Goal: Entertainment & Leisure: Consume media (video, audio)

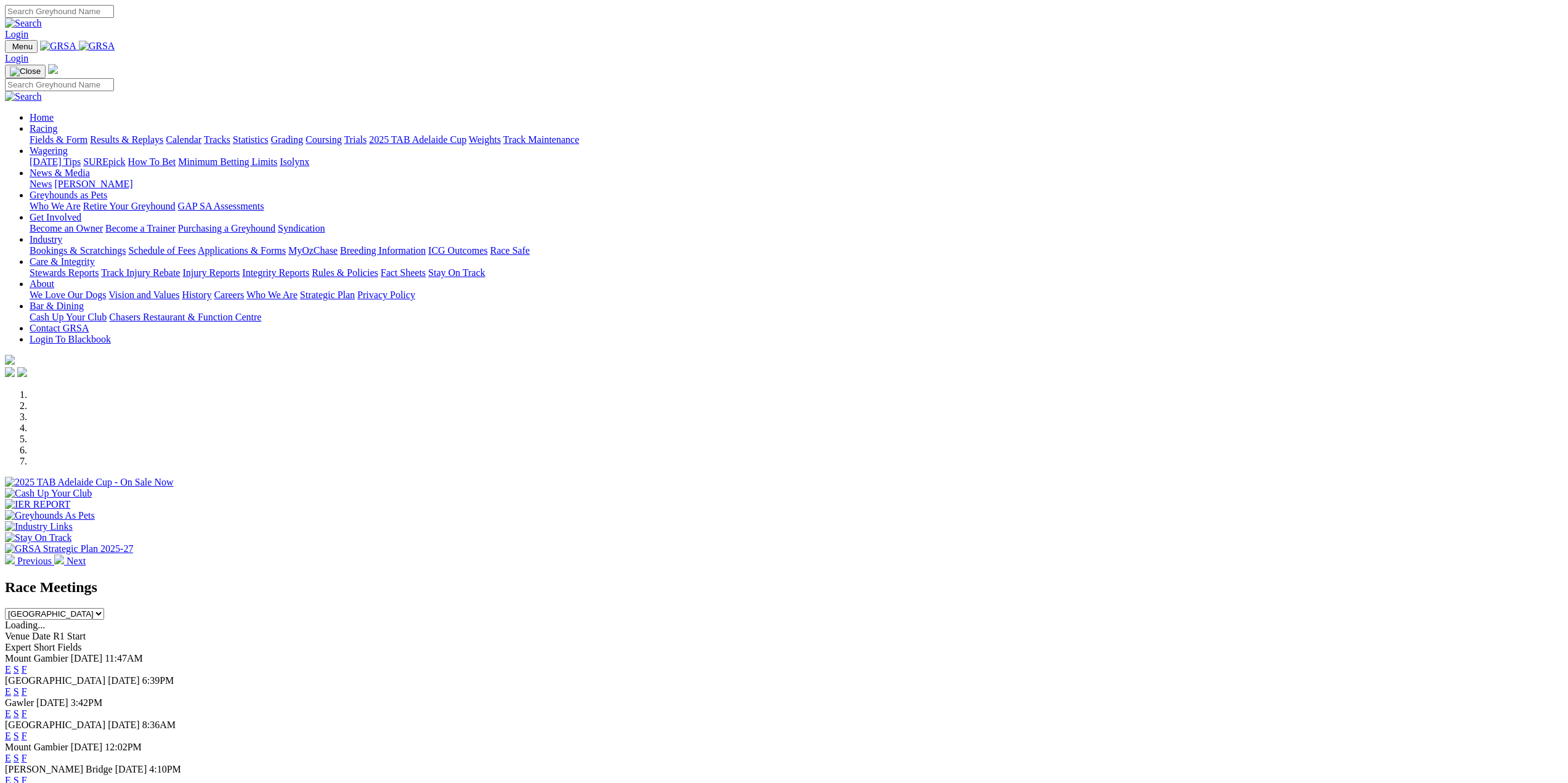
drag, startPoint x: 0, startPoint y: 0, endPoint x: 543, endPoint y: 51, distance: 545.4
click at [57, 123] on link "Racing" at bounding box center [44, 128] width 28 height 11
click at [163, 135] on link "Results & Replays" at bounding box center [127, 140] width 74 height 11
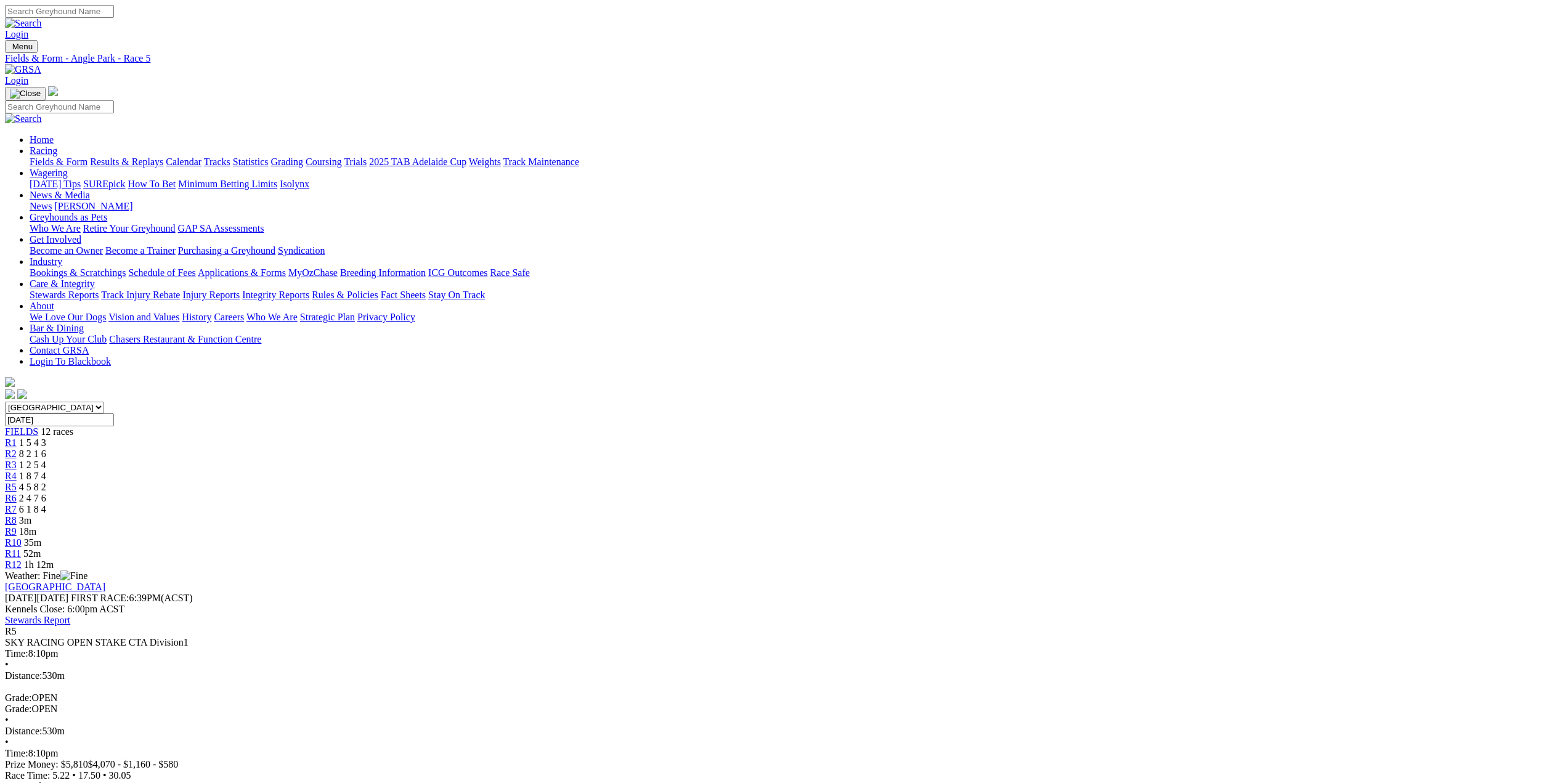
click at [791, 493] on div "R6 2 4 7 6" at bounding box center [784, 498] width 1558 height 11
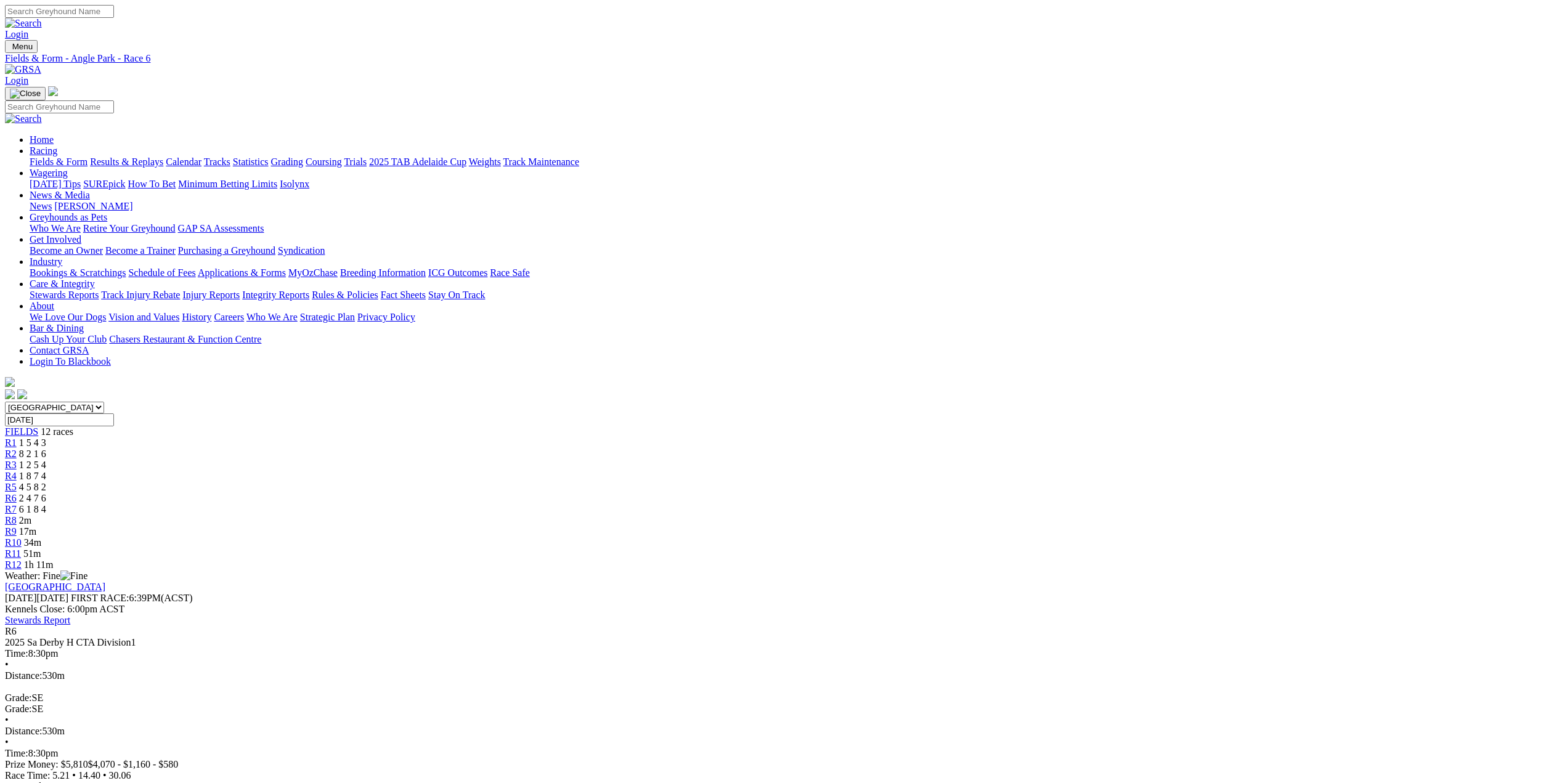
click at [16, 504] on span "R7" at bounding box center [11, 509] width 11 height 11
click at [16, 515] on span "R8" at bounding box center [11, 520] width 11 height 11
